Goal: Transaction & Acquisition: Purchase product/service

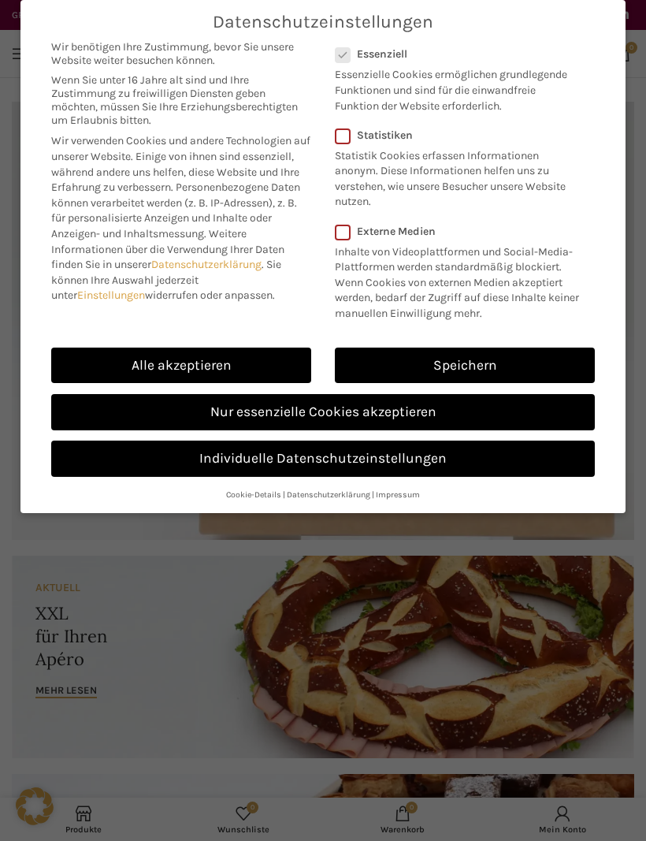
click at [230, 355] on link "Alle akzeptieren" at bounding box center [181, 366] width 260 height 36
checkbox input "true"
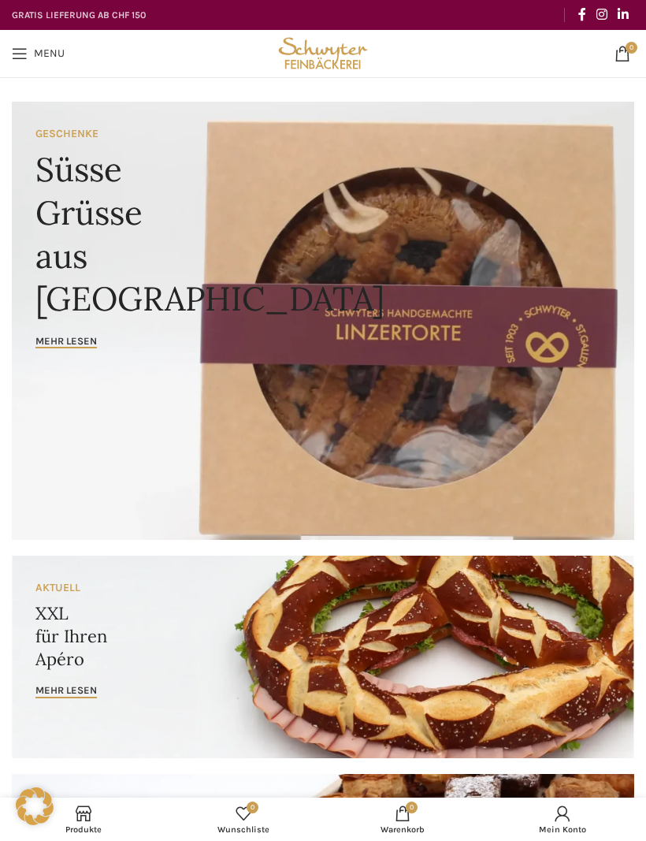
click at [22, 48] on span "Open mobile menu" at bounding box center [20, 54] width 16 height 16
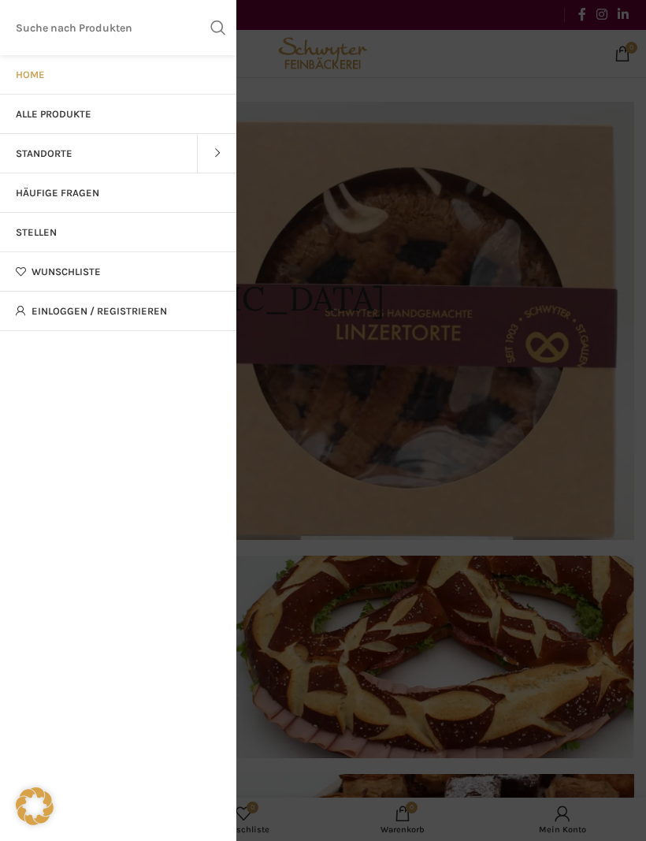
click at [60, 111] on span "Alle Produkte" at bounding box center [54, 114] width 76 height 13
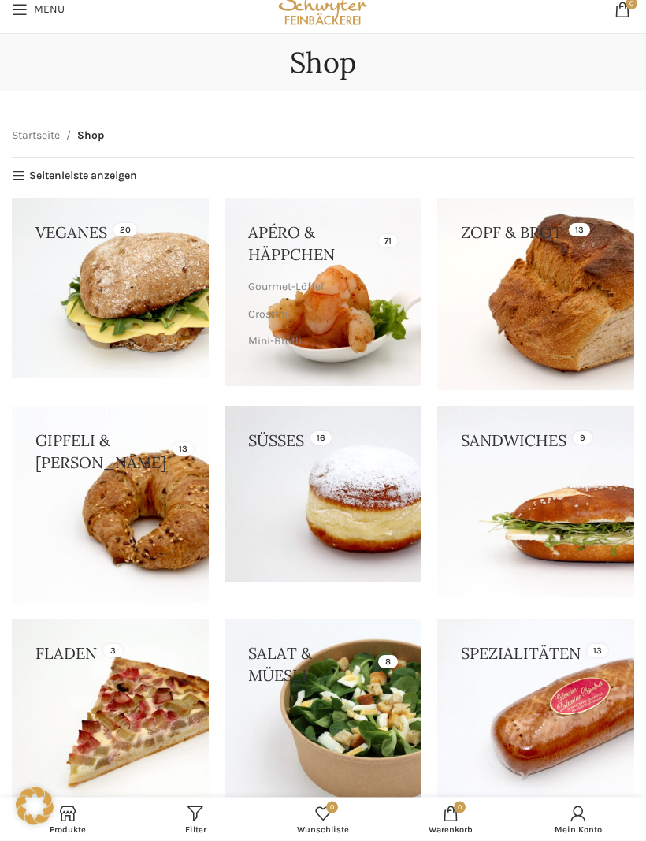
scroll to position [44, 0]
click at [323, 498] on link at bounding box center [323, 494] width 197 height 176
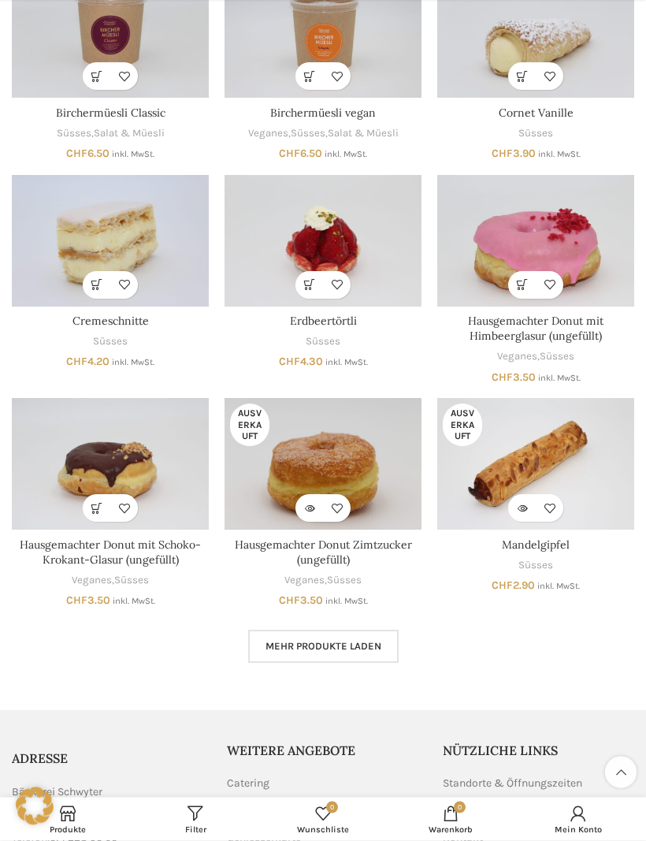
scroll to position [465, 0]
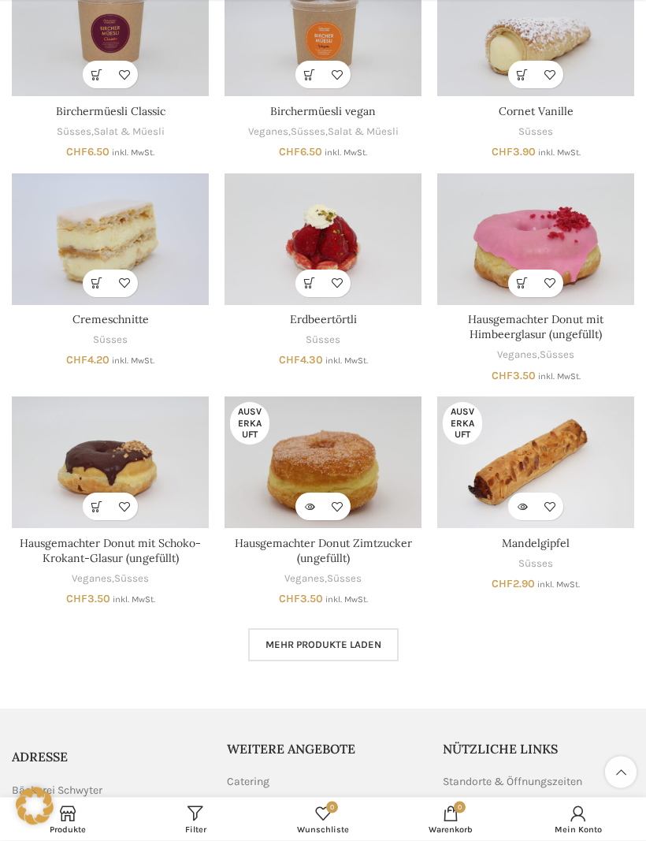
click at [587, 221] on img "Hausgemachter Donut mit Himbeerglasur (ungefüllt)" at bounding box center [535, 240] width 197 height 132
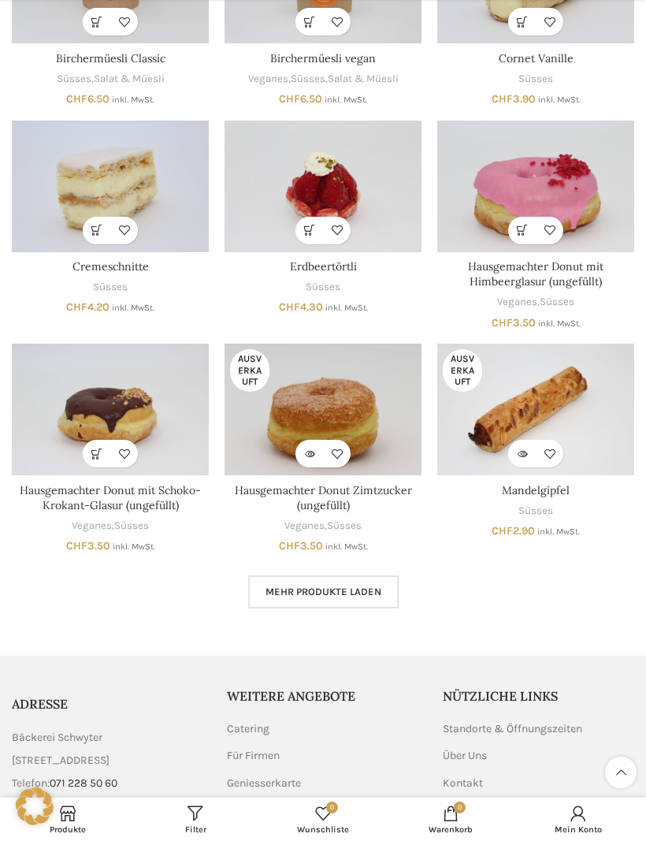
click at [360, 400] on img "Hausgemachter Donut Zimtzucker (ungefüllt)" at bounding box center [323, 410] width 197 height 132
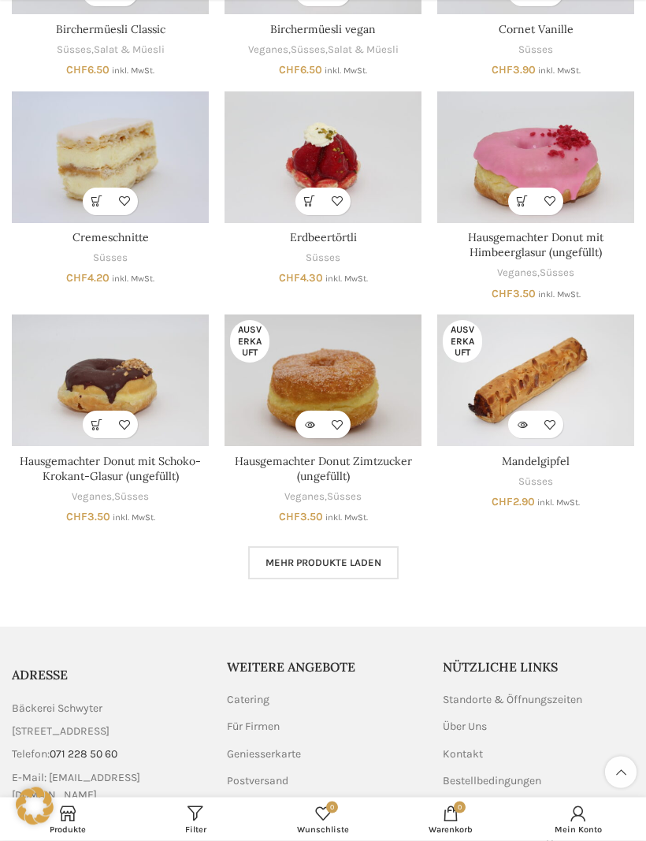
scroll to position [611, 0]
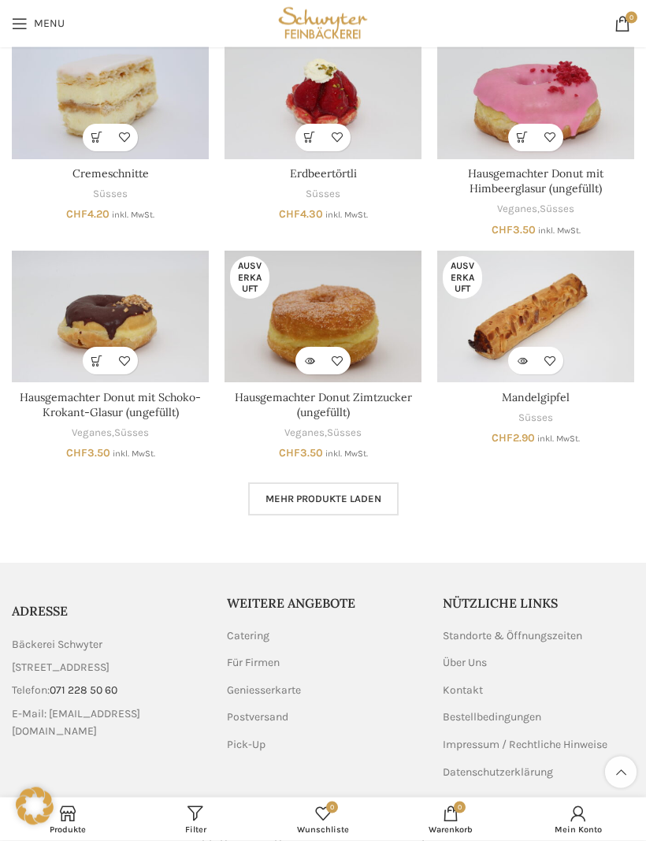
click at [362, 493] on span "Mehr Produkte laden" at bounding box center [324, 499] width 116 height 13
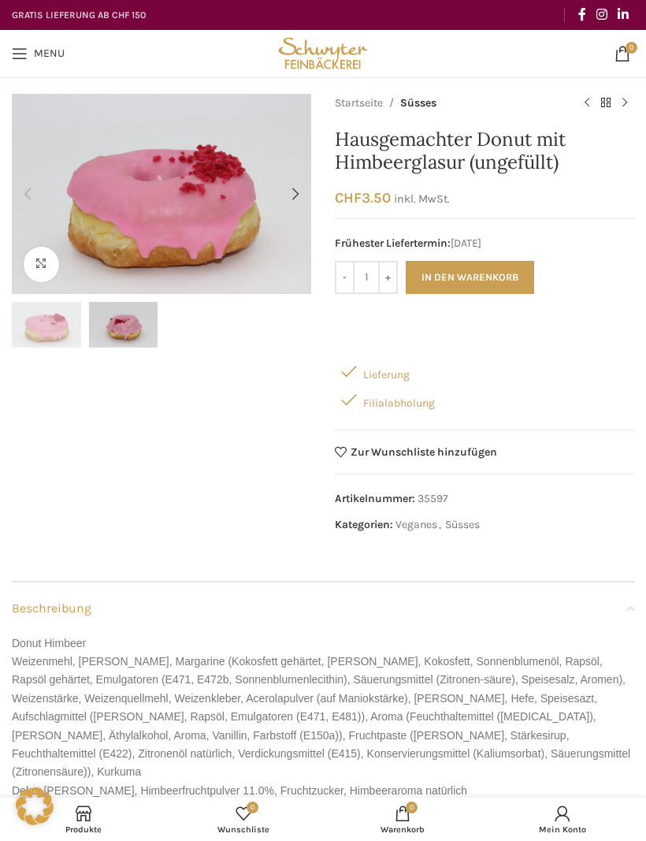
click at [48, 319] on img "1 / 2" at bounding box center [46, 325] width 69 height 46
click at [116, 334] on img "2 / 2" at bounding box center [123, 325] width 69 height 46
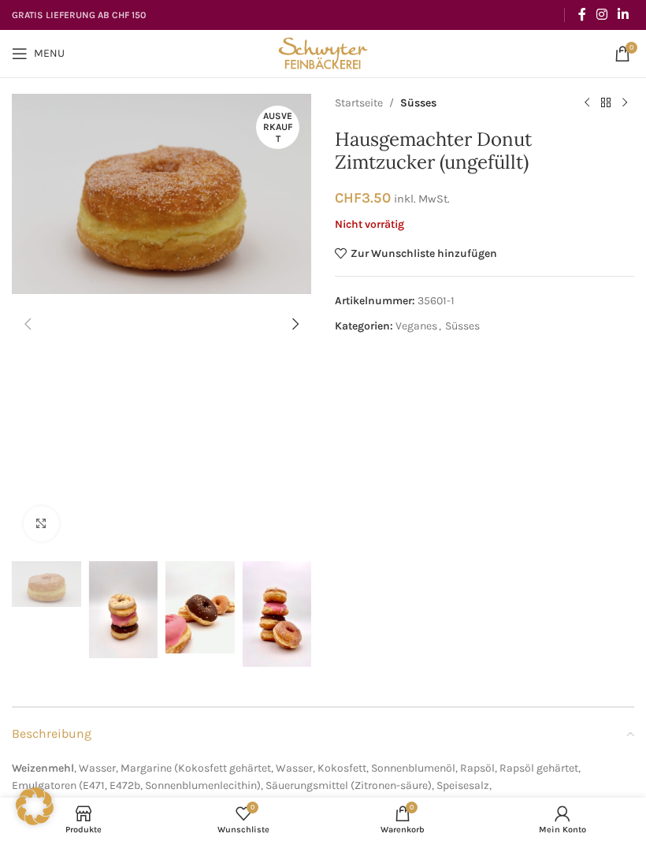
click at [128, 616] on img "2 / 4" at bounding box center [123, 609] width 69 height 97
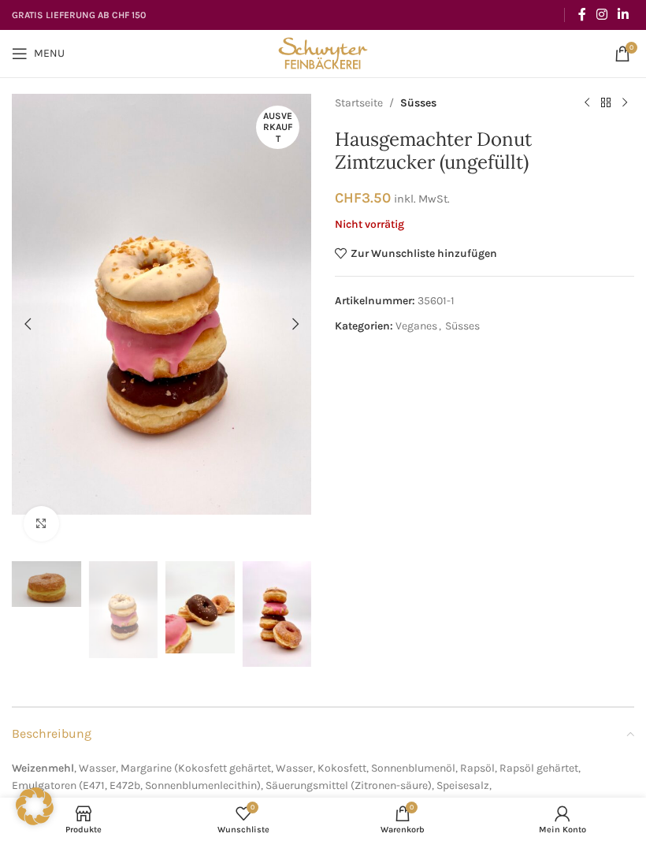
click at [203, 627] on img "3 / 4" at bounding box center [200, 607] width 69 height 92
